Goal: Navigation & Orientation: Understand site structure

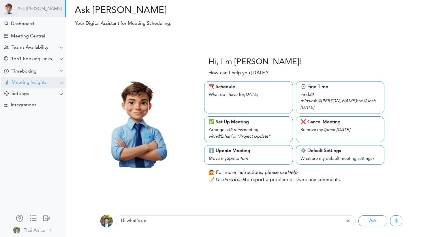
click at [44, 79] on div "Meeting Insights" at bounding box center [33, 82] width 65 height 11
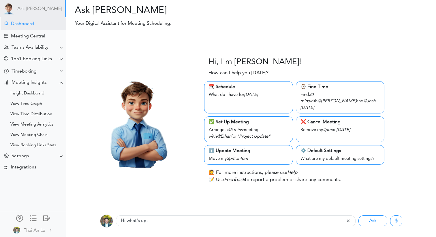
click at [49, 24] on div "Dashboard" at bounding box center [33, 23] width 65 height 12
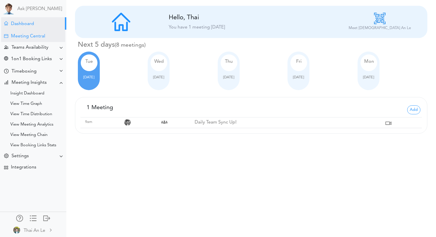
click at [44, 35] on div "Meeting Central" at bounding box center [28, 36] width 34 height 5
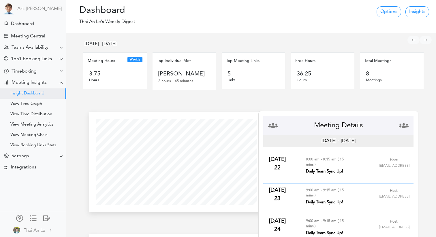
scroll to position [470, 169]
